Goal: Task Accomplishment & Management: Manage account settings

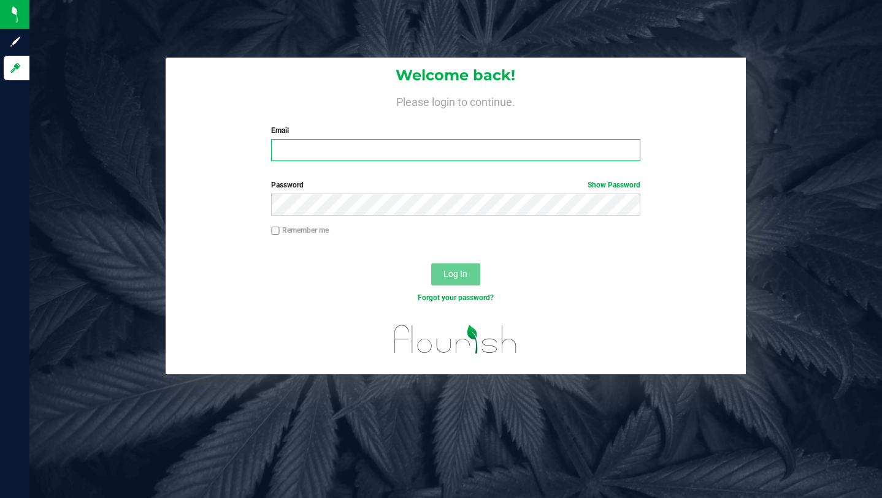
click at [369, 153] on input "Email" at bounding box center [455, 150] width 368 height 22
type input "[PERSON_NAME][EMAIL_ADDRESS][DOMAIN_NAME]"
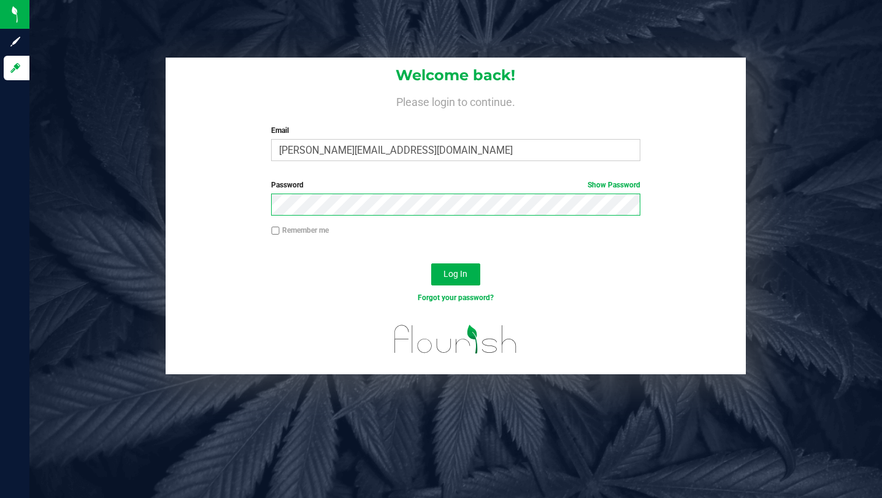
click at [431, 264] on button "Log In" at bounding box center [455, 275] width 49 height 22
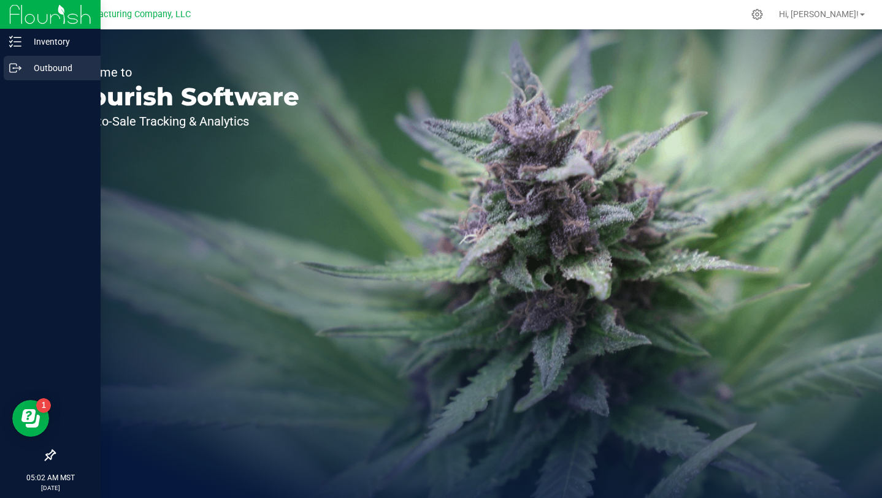
click at [26, 69] on p "Outbound" at bounding box center [58, 68] width 74 height 15
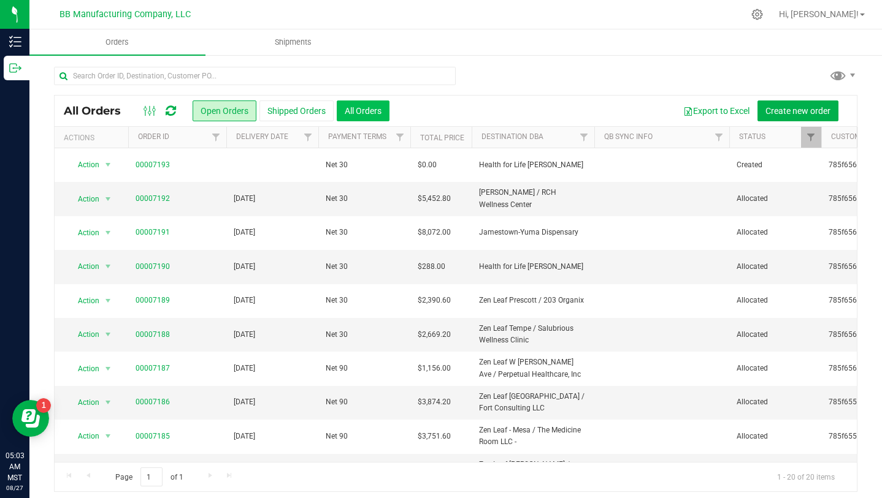
click at [363, 113] on button "All Orders" at bounding box center [363, 111] width 53 height 21
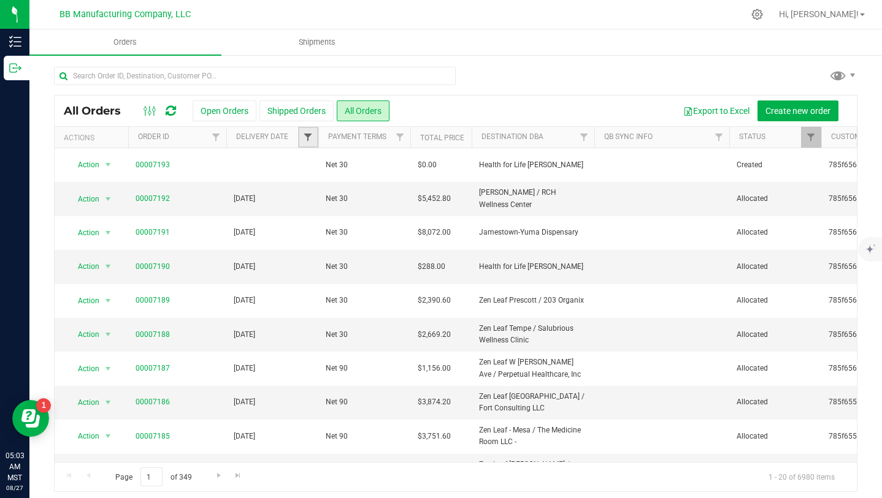
click at [310, 137] on span "Filter" at bounding box center [308, 137] width 10 height 10
click at [421, 215] on span "select" at bounding box center [422, 212] width 10 height 10
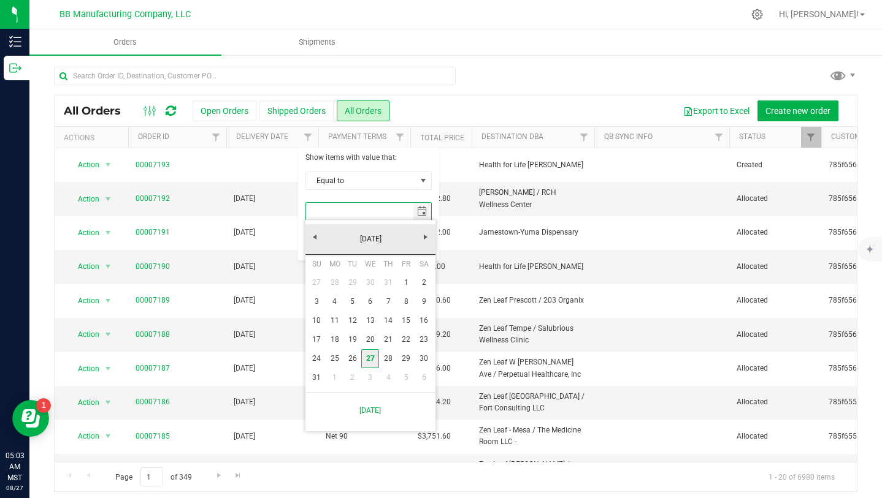
click at [370, 358] on link "27" at bounding box center [370, 358] width 18 height 19
type input "[DATE]"
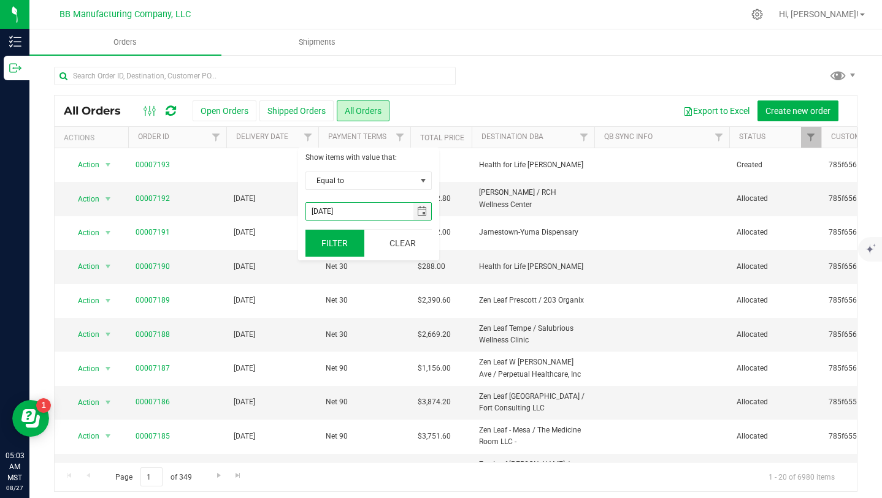
click at [341, 248] on button "Filter" at bounding box center [334, 243] width 59 height 27
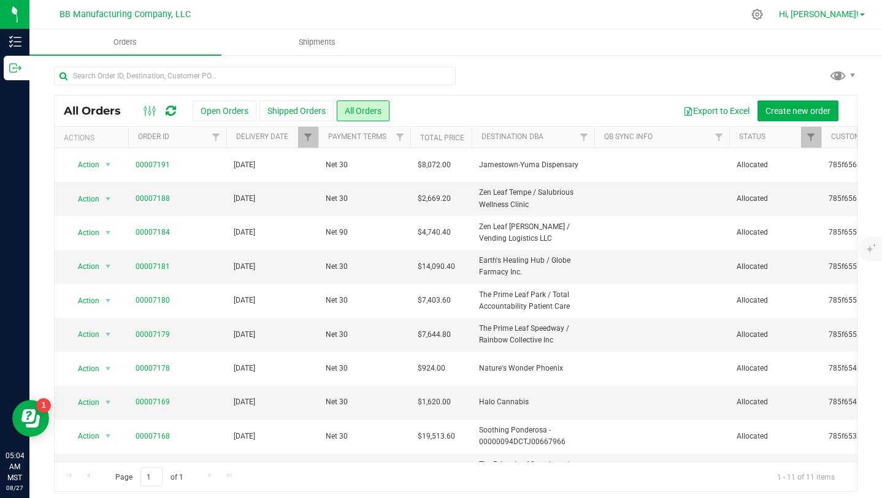
click at [838, 13] on span "Hi, [PERSON_NAME]!" at bounding box center [819, 14] width 80 height 10
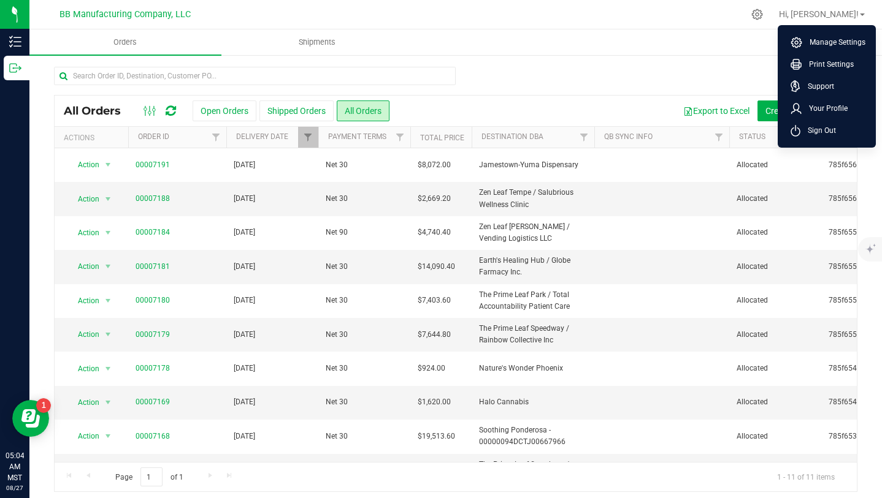
click at [745, 49] on ul "Orders Shipments" at bounding box center [470, 42] width 882 height 26
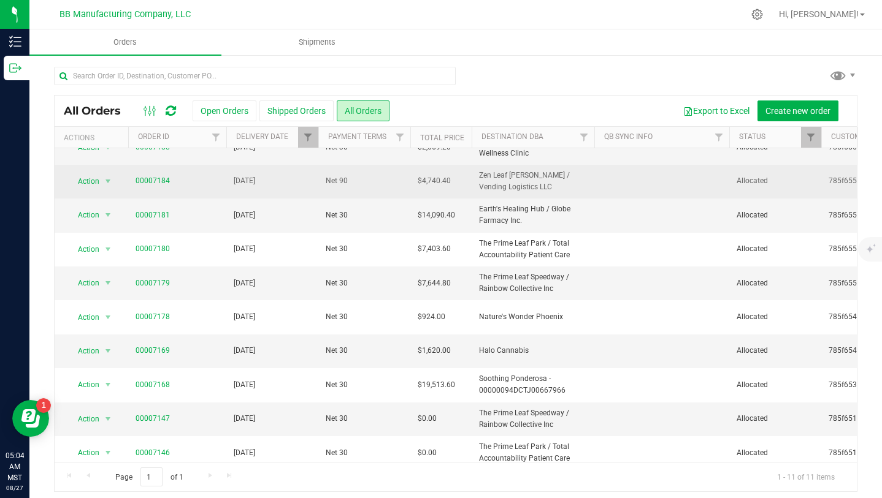
scroll to position [59, 0]
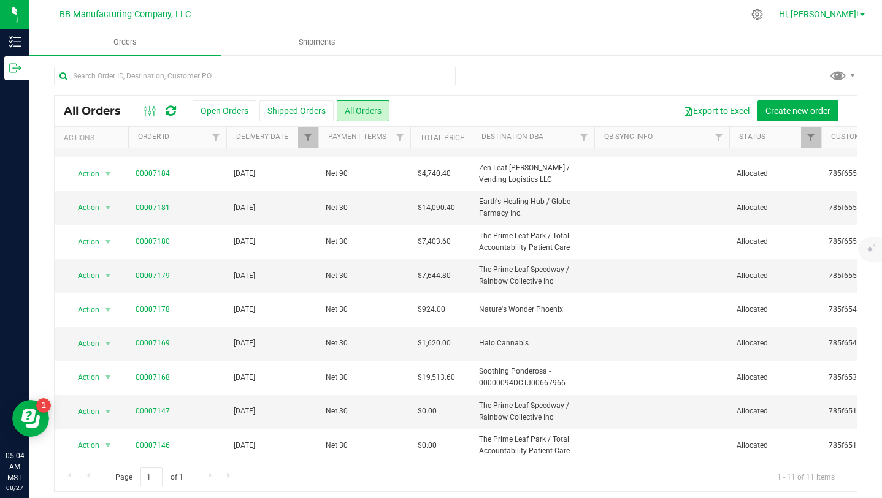
click at [845, 13] on span "Hi, [PERSON_NAME]!" at bounding box center [819, 14] width 80 height 10
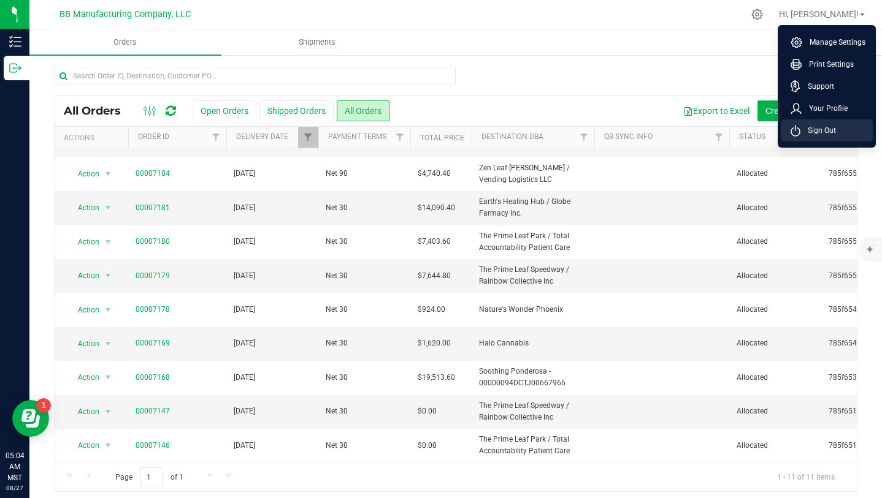
click at [837, 131] on li "Sign Out" at bounding box center [826, 131] width 92 height 22
